Goal: Task Accomplishment & Management: Use online tool/utility

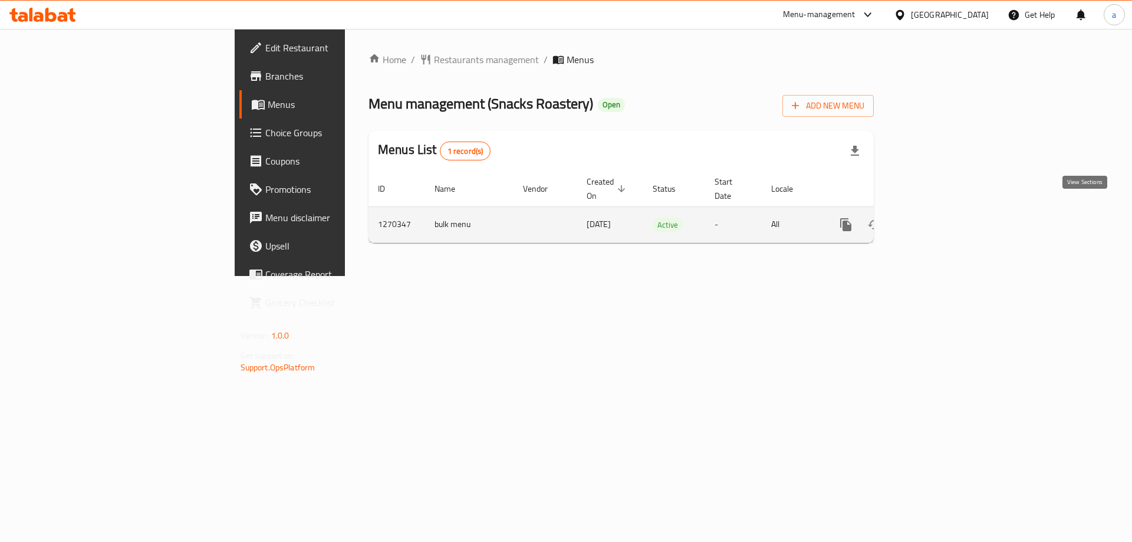
click at [938, 218] on icon "enhanced table" at bounding box center [931, 225] width 14 height 14
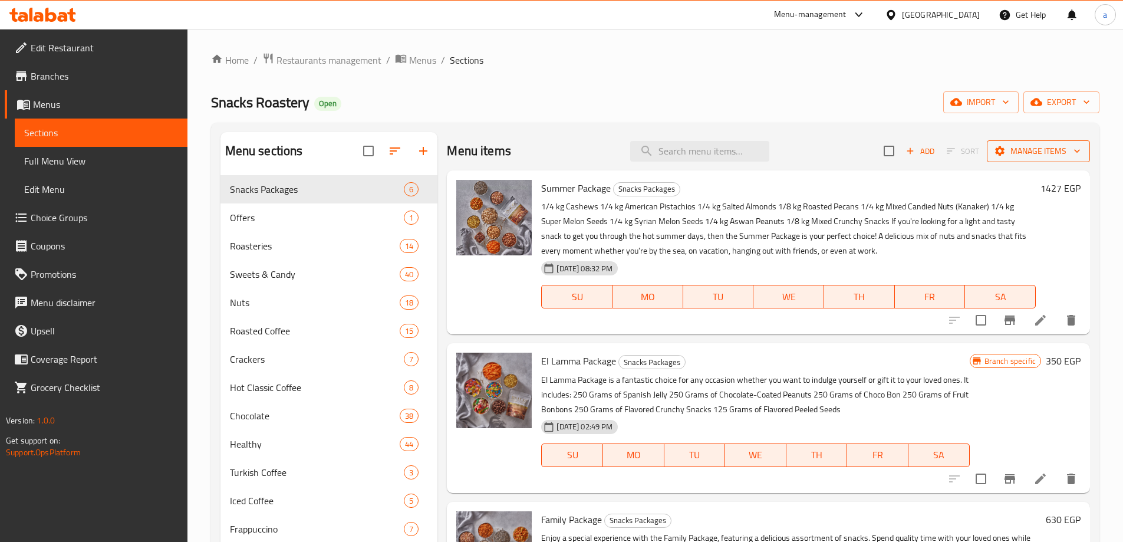
click at [1001, 156] on span "Manage items" at bounding box center [1038, 151] width 84 height 15
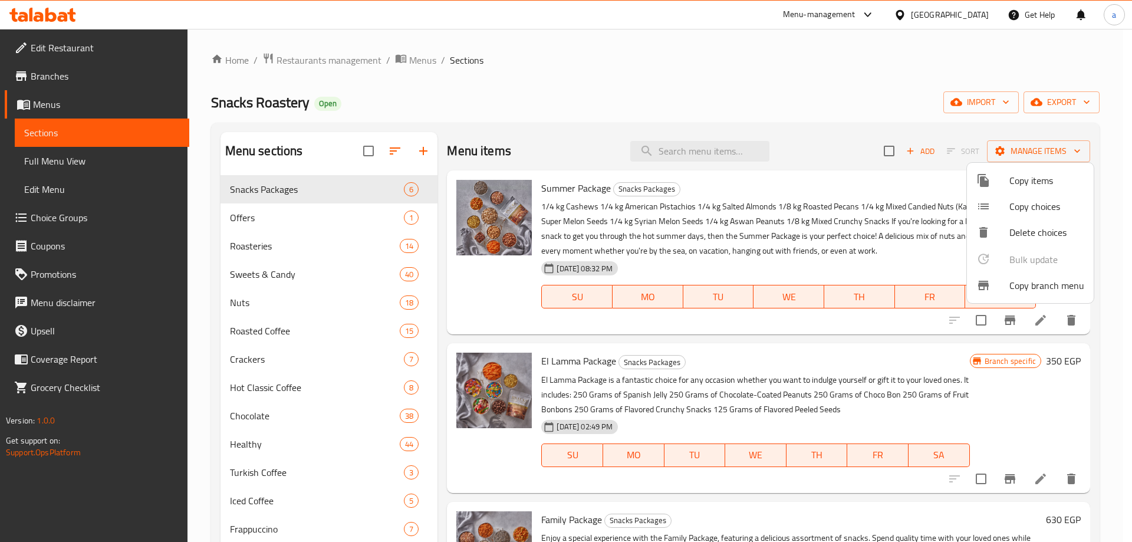
click at [1028, 284] on span "Copy branch menu" at bounding box center [1046, 285] width 75 height 14
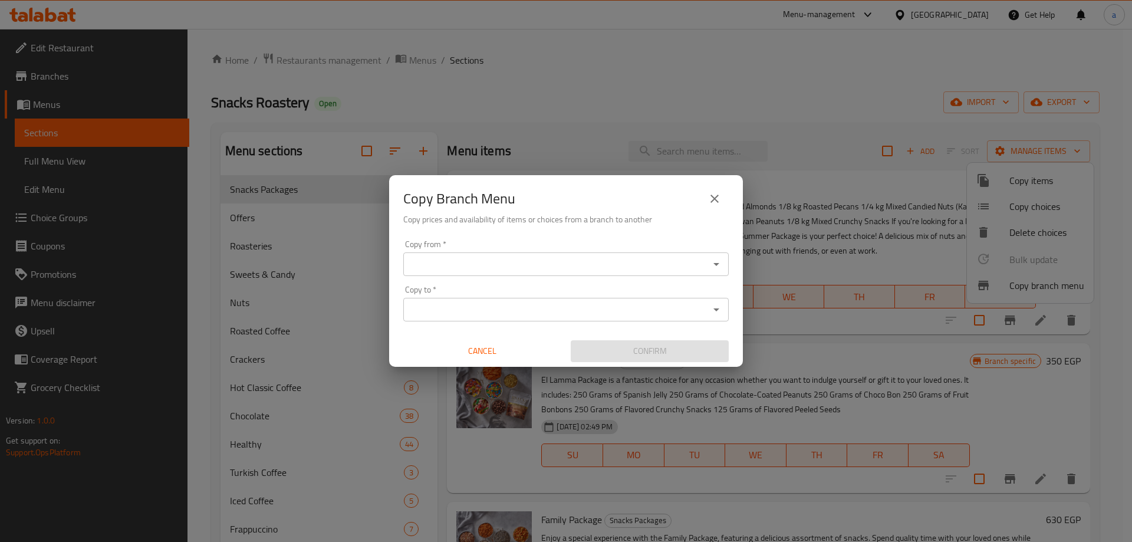
click at [717, 255] on div "Copy from *" at bounding box center [565, 264] width 325 height 24
click at [717, 262] on icon "Open" at bounding box center [716, 264] width 14 height 14
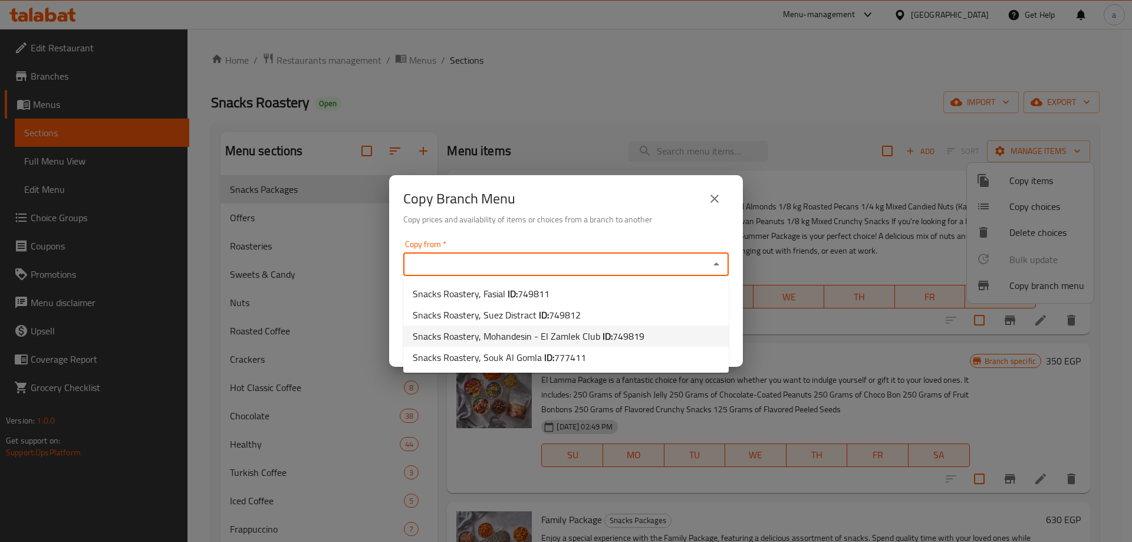
click at [627, 330] on span "749819" at bounding box center [628, 336] width 32 height 18
type input "Snacks Roastery, Mohandesin - El Zamlek Club"
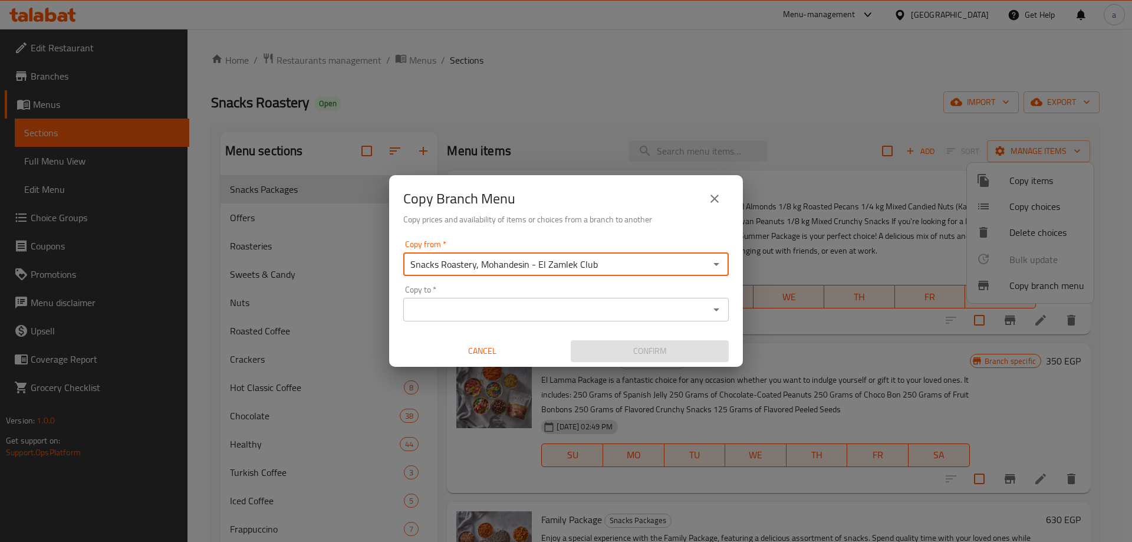
click at [718, 310] on icon "Open" at bounding box center [716, 309] width 14 height 14
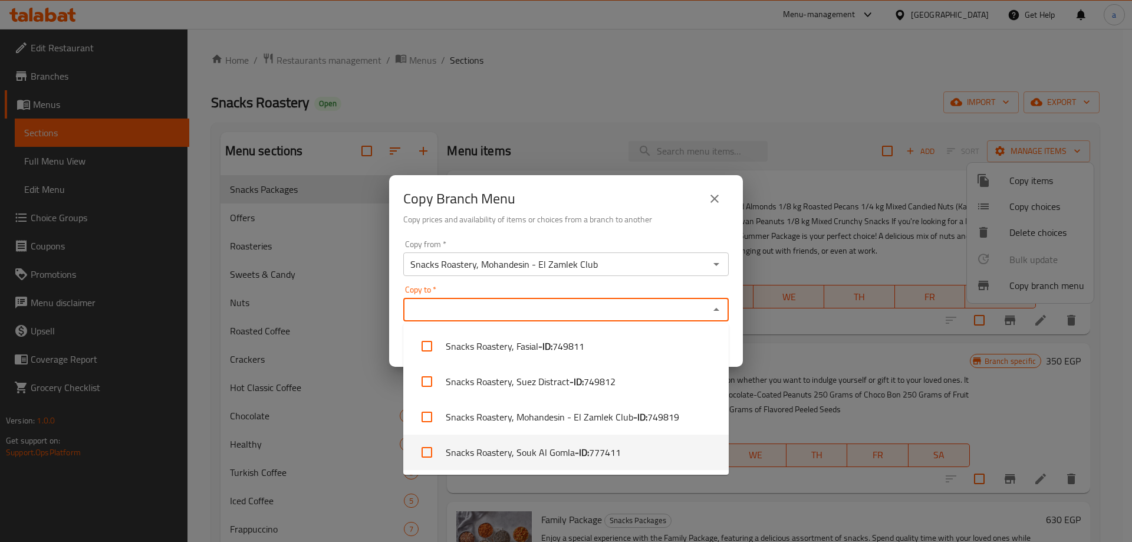
click at [602, 446] on span "777411" at bounding box center [605, 452] width 32 height 14
checkbox input "true"
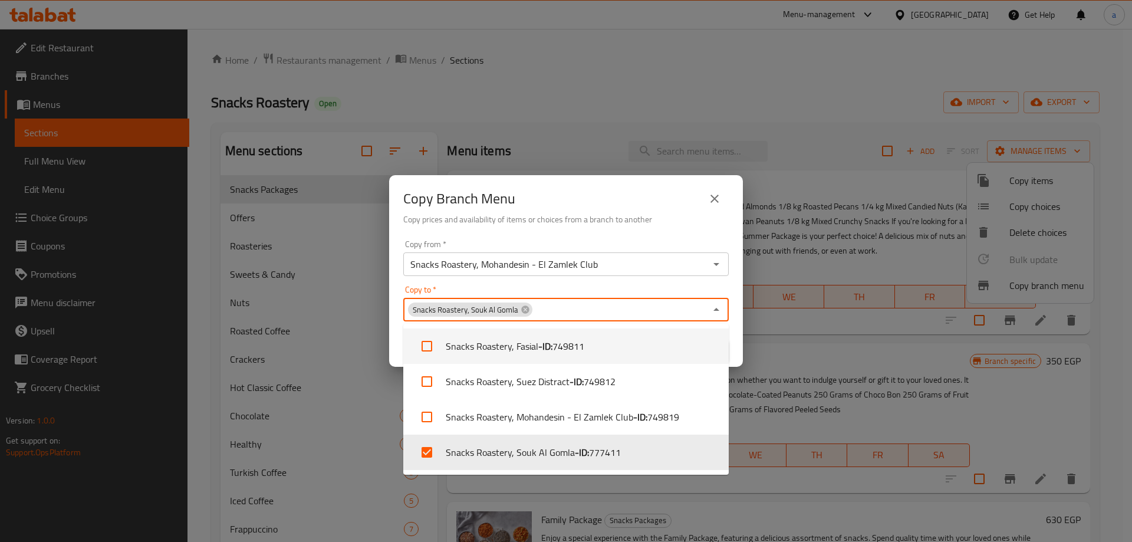
click at [675, 229] on div "Copy Branch Menu Copy prices and availability of items or choices from a branch…" at bounding box center [566, 205] width 354 height 60
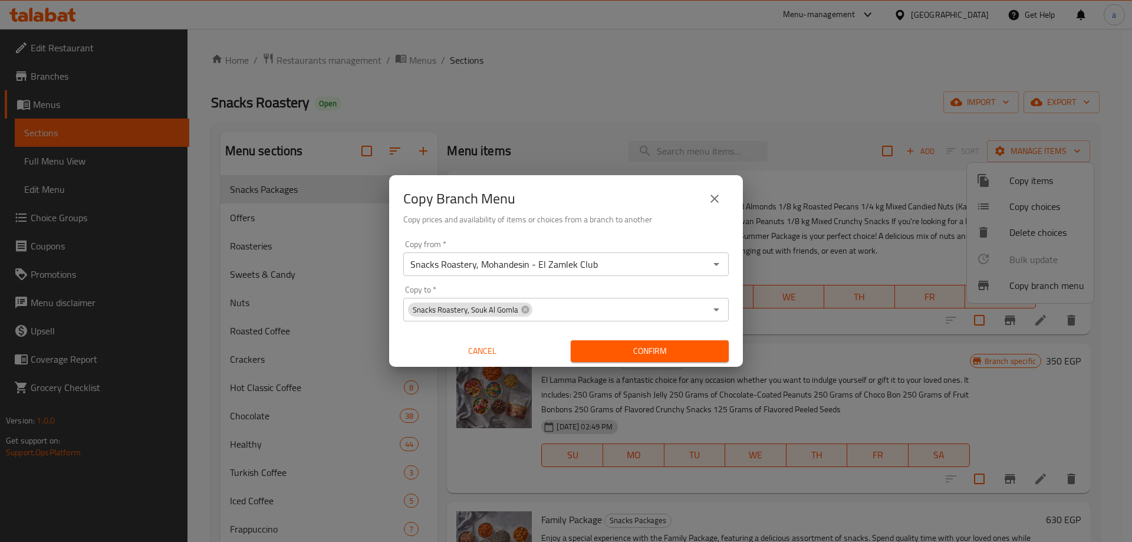
click at [637, 356] on span "Confirm" at bounding box center [649, 351] width 139 height 15
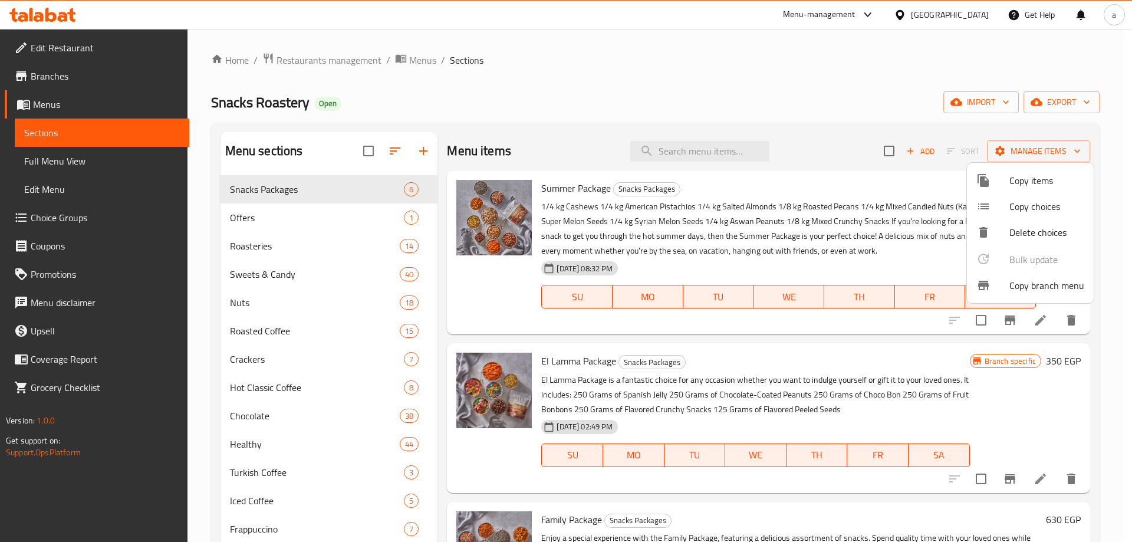
click at [794, 80] on div at bounding box center [566, 271] width 1132 height 542
